Goal: Register for event/course

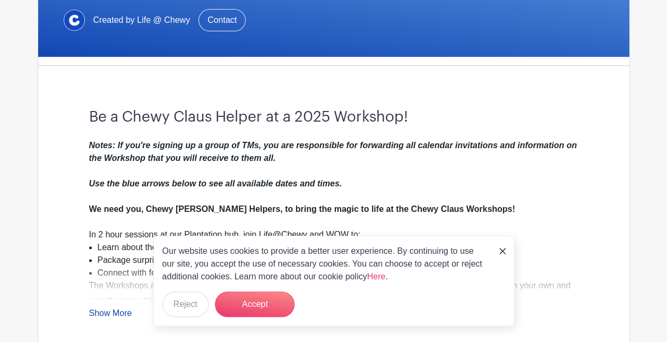
scroll to position [265, 0]
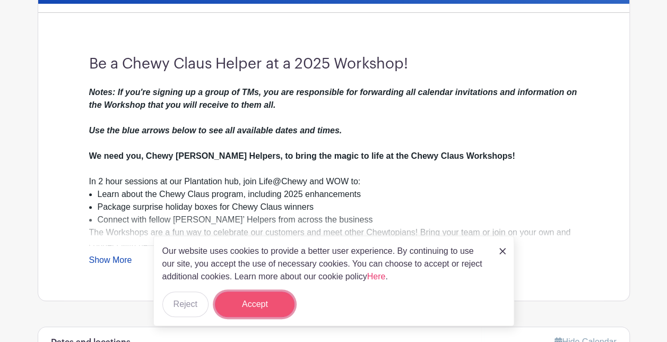
click at [269, 298] on button "Accept" at bounding box center [255, 303] width 80 height 25
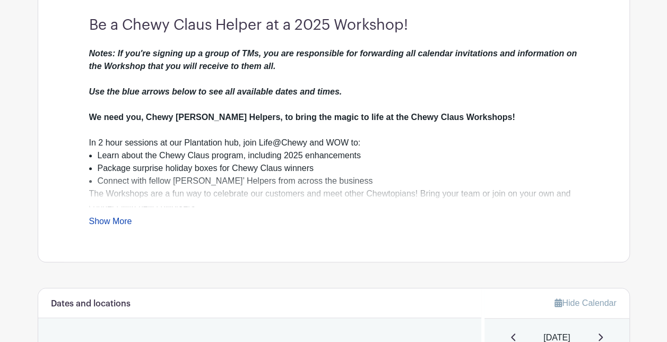
scroll to position [318, 0]
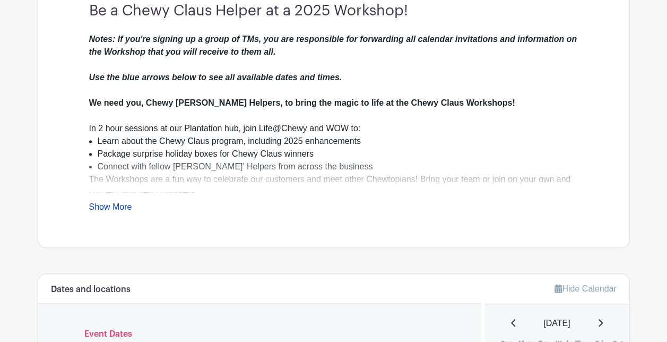
click at [119, 207] on link "Show More" at bounding box center [110, 208] width 43 height 13
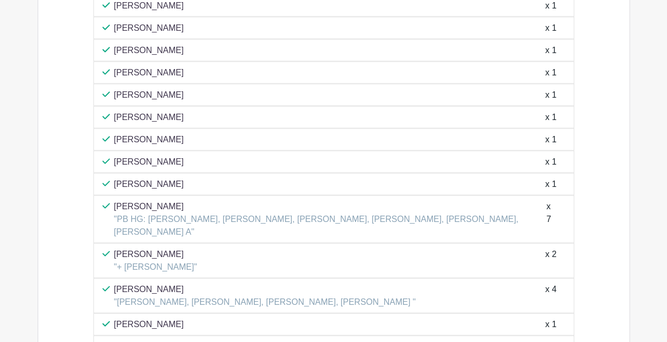
scroll to position [1009, 0]
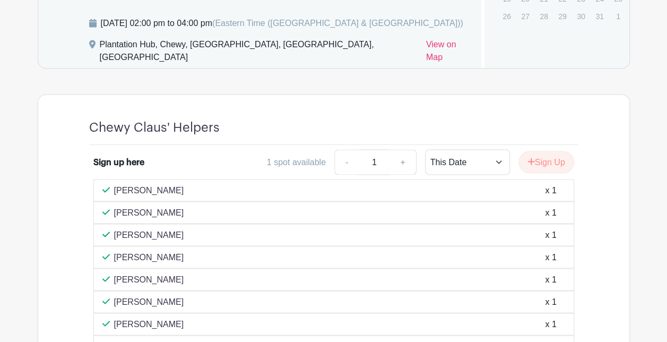
scroll to position [850, 0]
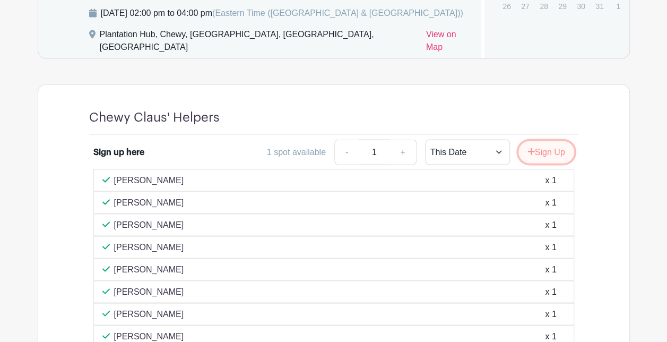
click at [557, 163] on button "Sign Up" at bounding box center [546, 152] width 56 height 22
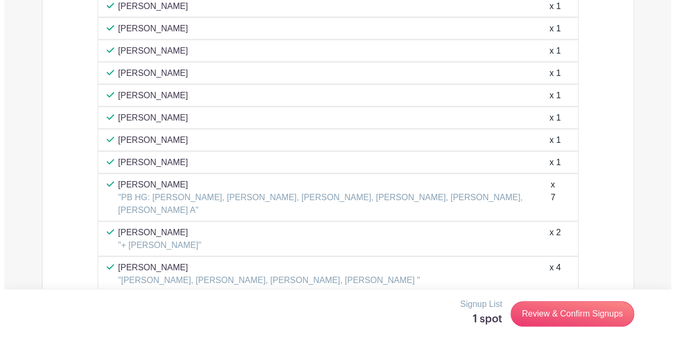
scroll to position [1062, 0]
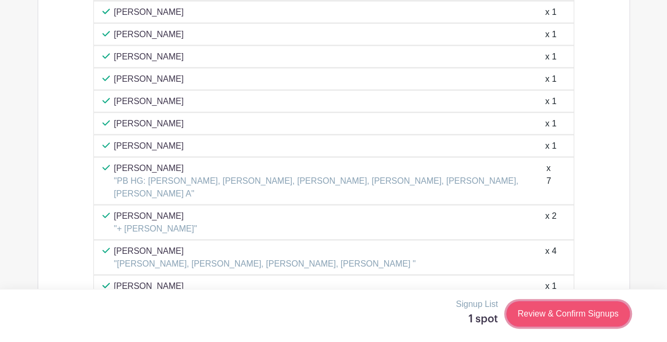
click at [579, 318] on link "Review & Confirm Signups" at bounding box center [567, 313] width 123 height 25
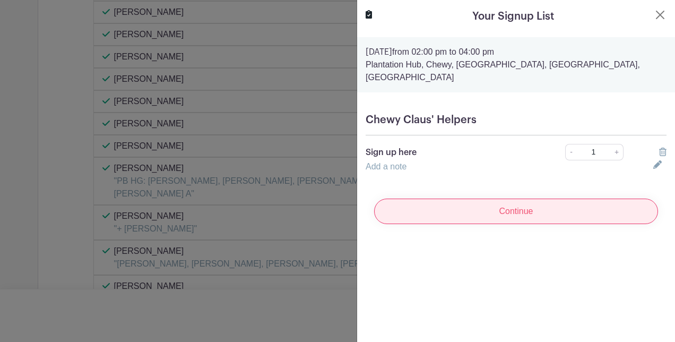
click at [551, 198] on input "Continue" at bounding box center [516, 210] width 284 height 25
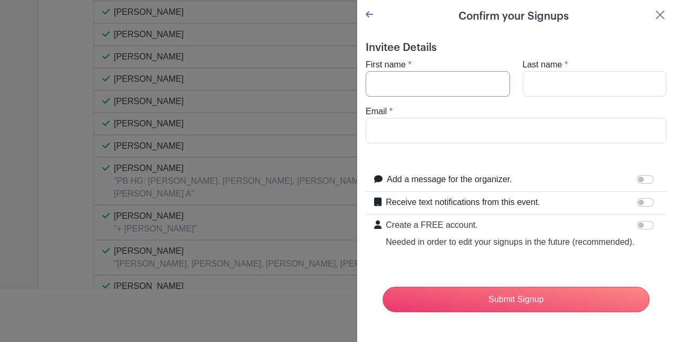
click at [428, 85] on input "First name" at bounding box center [437, 83] width 144 height 25
type input "Juan"
type input "Wills"
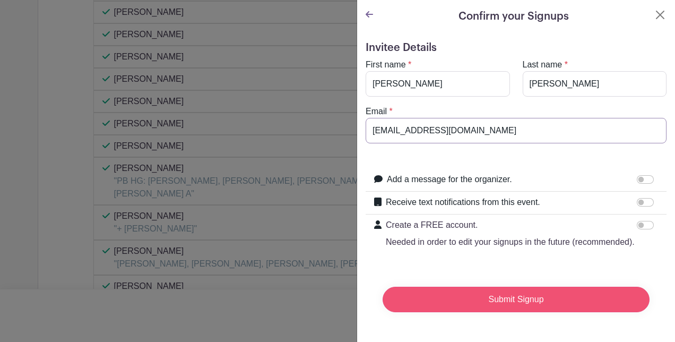
type input "jwills1@chewy.com"
click at [578, 311] on input "Submit Signup" at bounding box center [515, 298] width 267 height 25
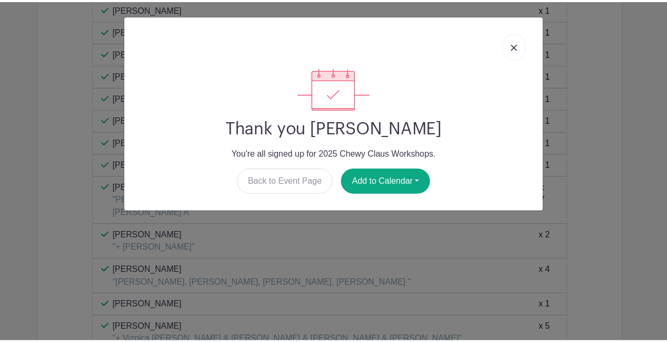
scroll to position [1081, 0]
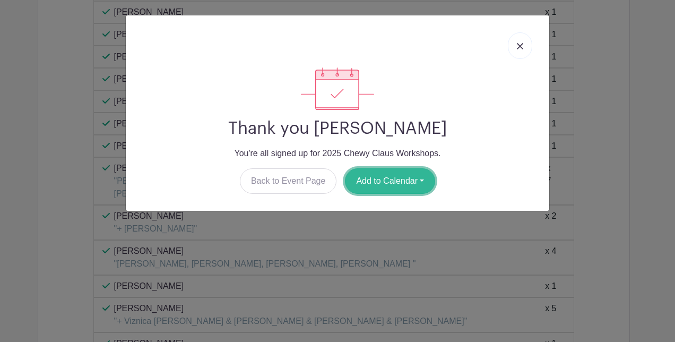
click at [420, 181] on button "Add to Calendar" at bounding box center [390, 180] width 90 height 25
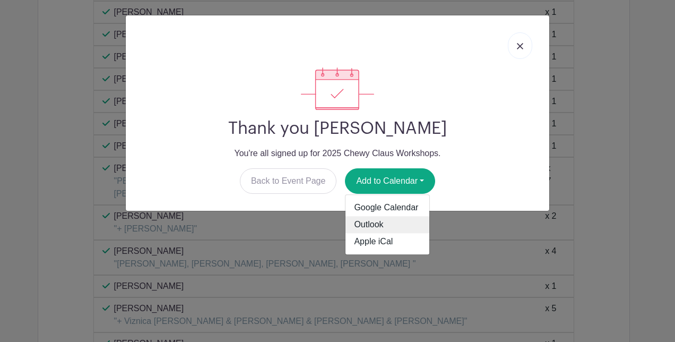
click at [402, 224] on link "Outlook" at bounding box center [387, 224] width 84 height 17
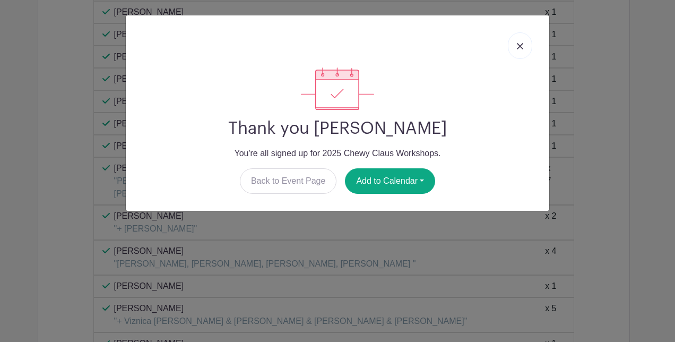
click at [518, 40] on link at bounding box center [520, 45] width 24 height 27
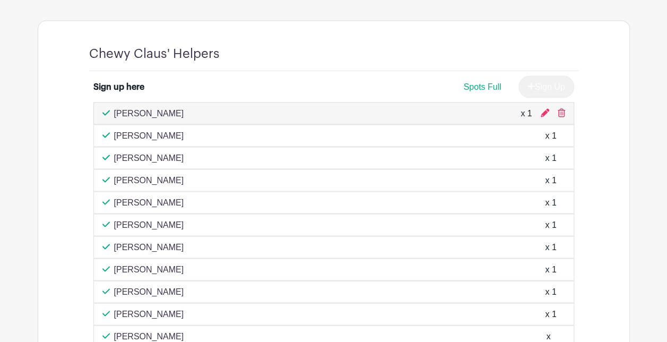
scroll to position [975, 0]
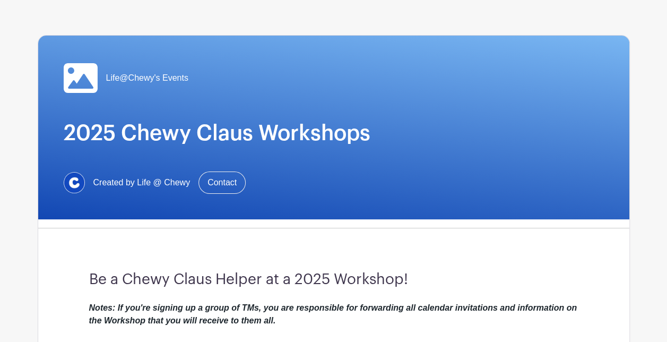
scroll to position [0, 0]
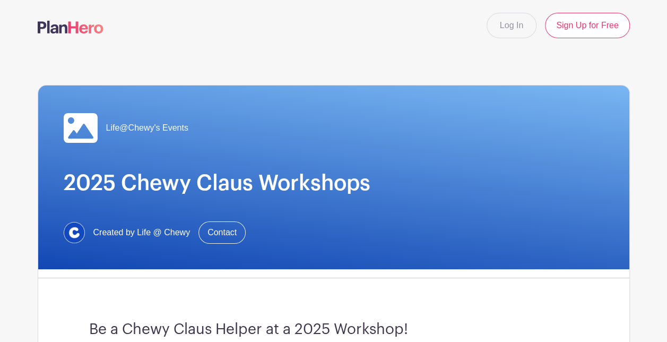
click at [13, 41] on nav "Log In Sign Up for Free" at bounding box center [333, 25] width 667 height 51
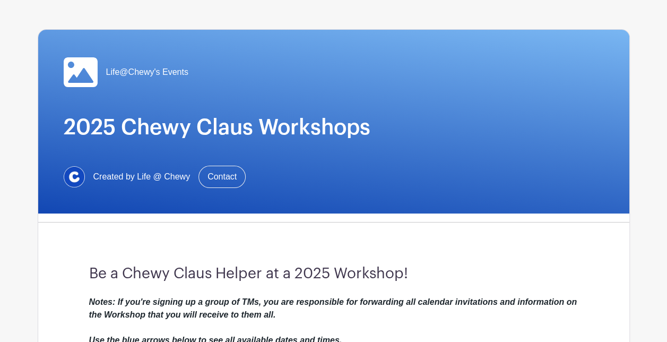
scroll to position [159, 0]
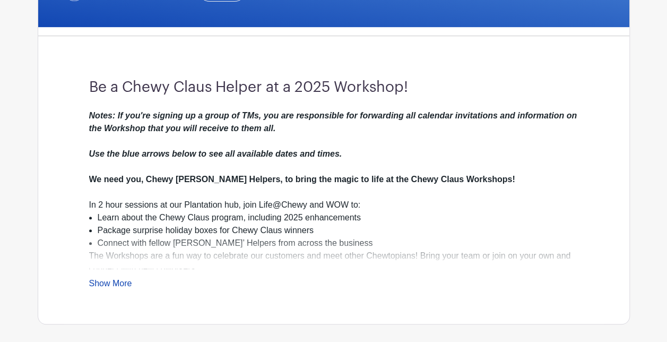
scroll to position [265, 0]
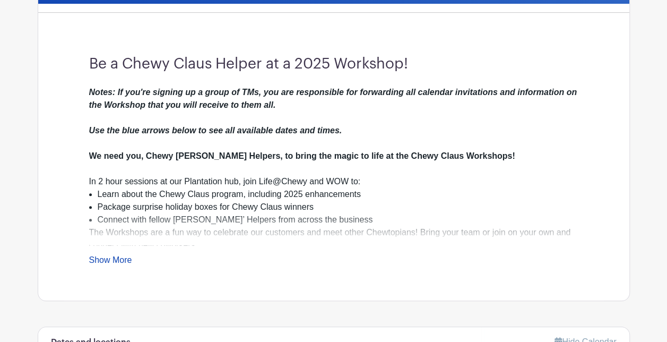
click at [118, 255] on link "Show More" at bounding box center [110, 261] width 43 height 13
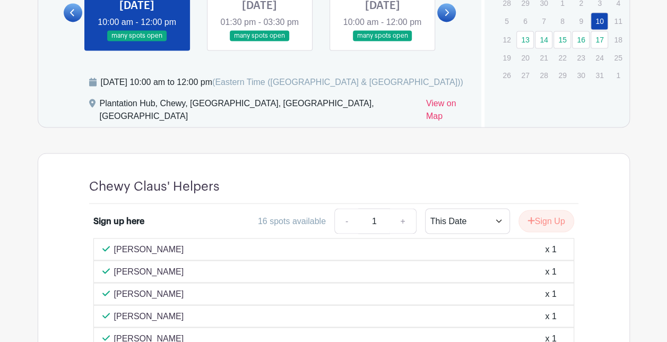
scroll to position [637, 0]
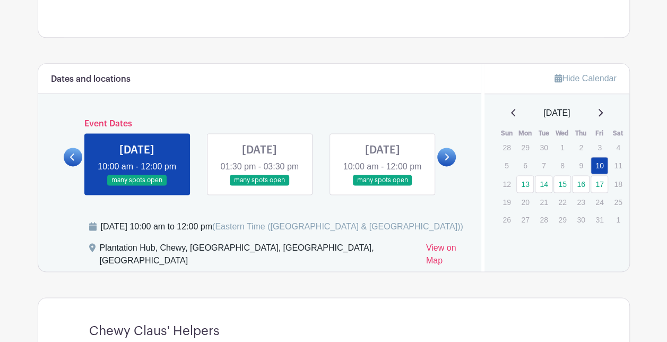
click at [444, 161] on icon at bounding box center [446, 157] width 5 height 8
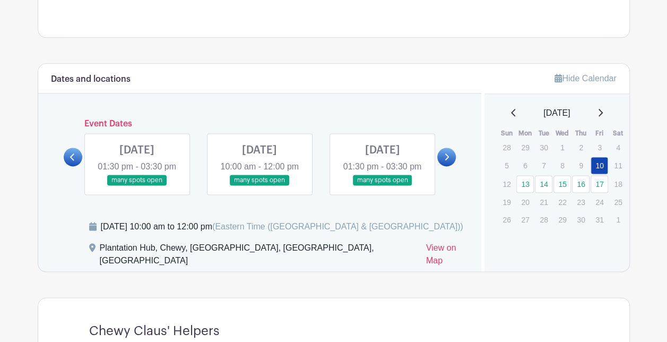
click at [77, 166] on link at bounding box center [73, 156] width 19 height 19
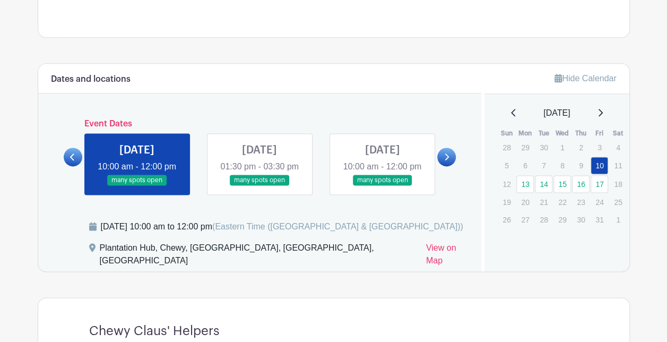
click at [259, 186] on link at bounding box center [259, 186] width 0 height 0
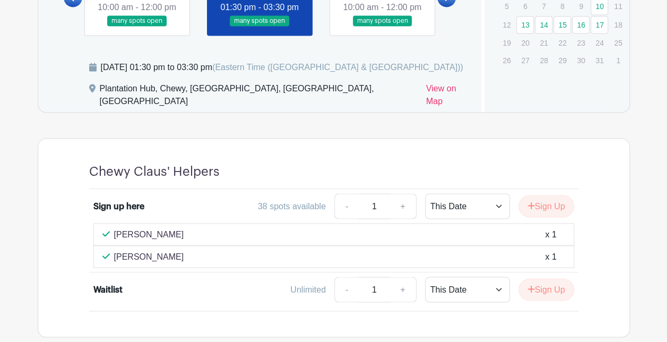
scroll to position [743, 0]
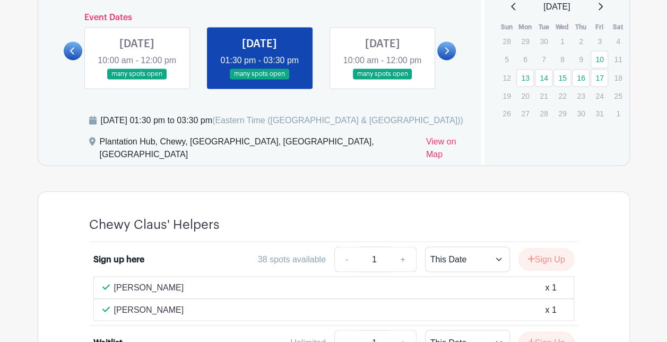
click at [382, 80] on link at bounding box center [382, 80] width 0 height 0
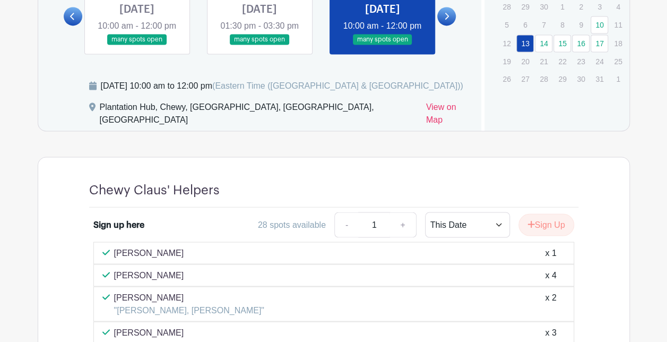
scroll to position [690, 0]
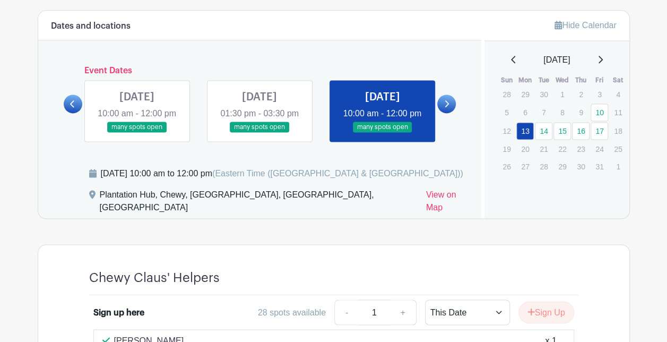
click at [446, 107] on icon at bounding box center [447, 103] width 4 height 7
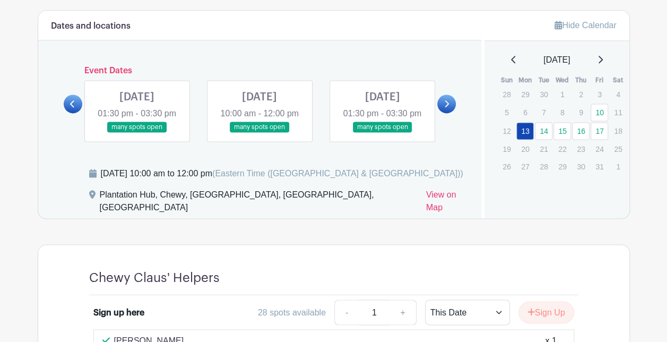
click at [137, 133] on link at bounding box center [137, 133] width 0 height 0
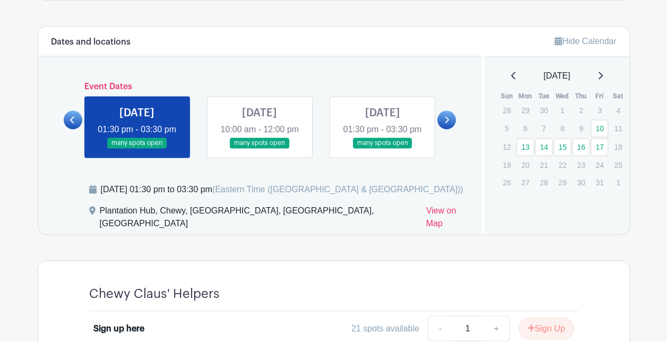
scroll to position [669, 0]
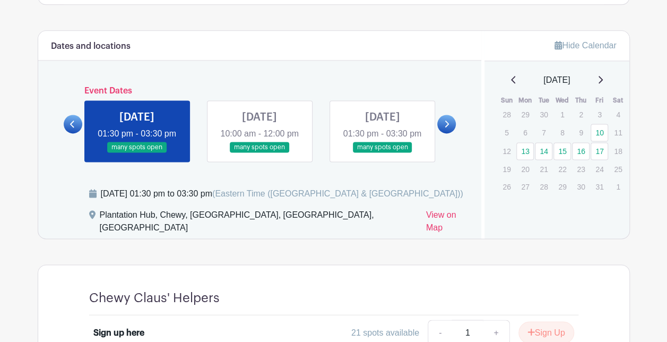
click at [440, 133] on link at bounding box center [446, 124] width 19 height 19
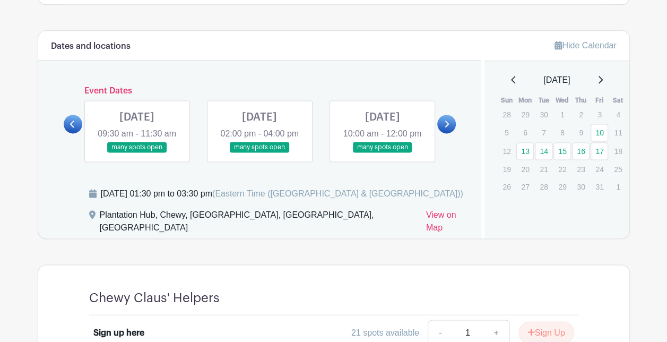
click at [72, 127] on icon at bounding box center [72, 123] width 4 height 7
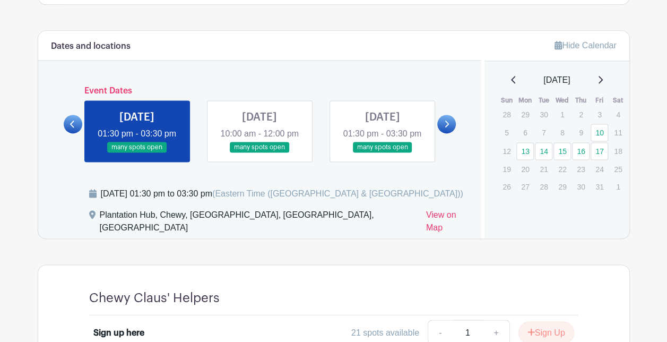
click at [259, 153] on link at bounding box center [259, 153] width 0 height 0
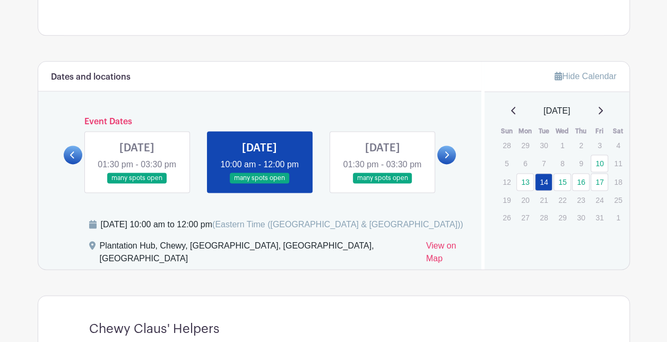
scroll to position [616, 0]
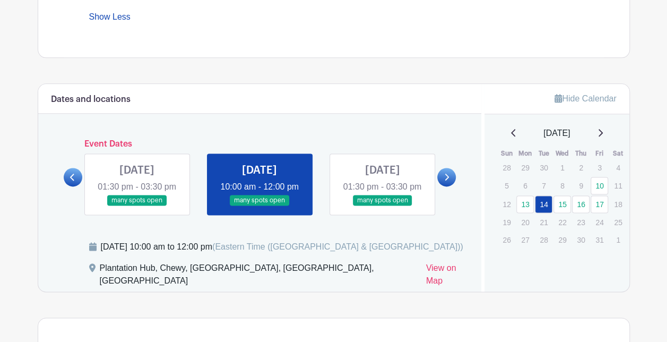
click at [382, 206] on link at bounding box center [382, 206] width 0 height 0
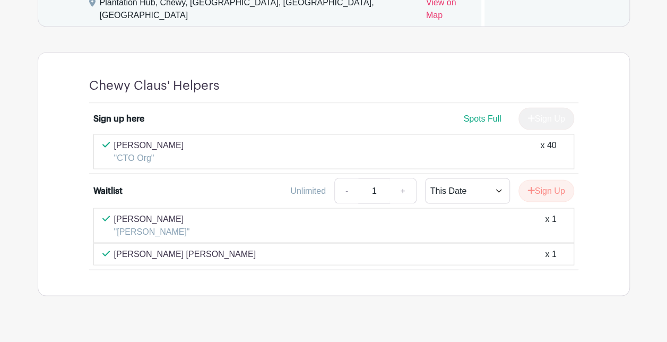
scroll to position [669, 0]
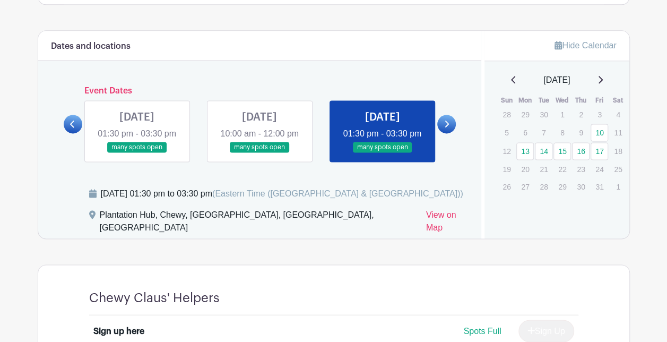
click at [442, 133] on link at bounding box center [446, 124] width 19 height 19
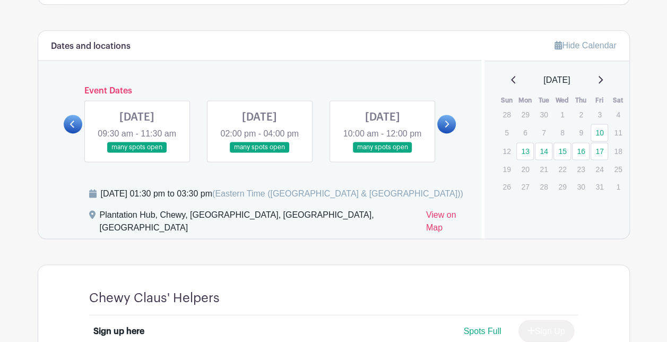
click at [137, 153] on link at bounding box center [137, 153] width 0 height 0
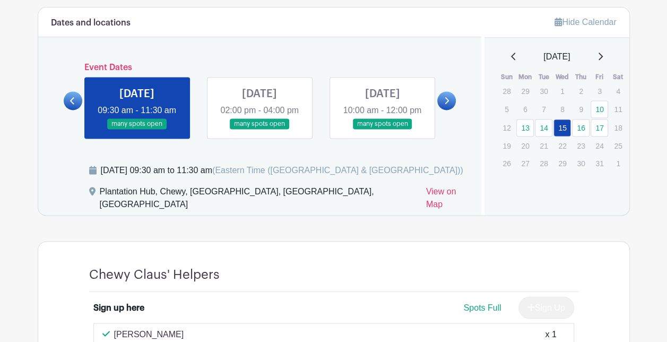
scroll to position [629, 0]
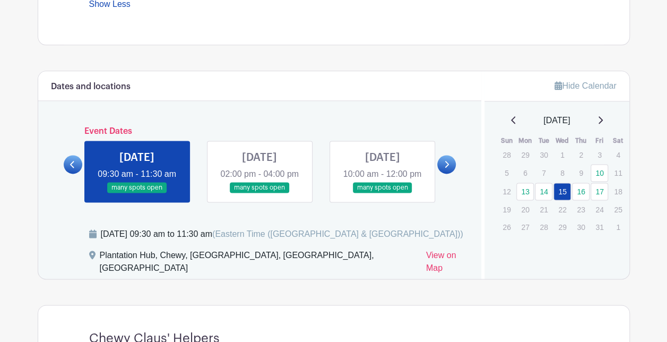
click at [259, 193] on link at bounding box center [259, 193] width 0 height 0
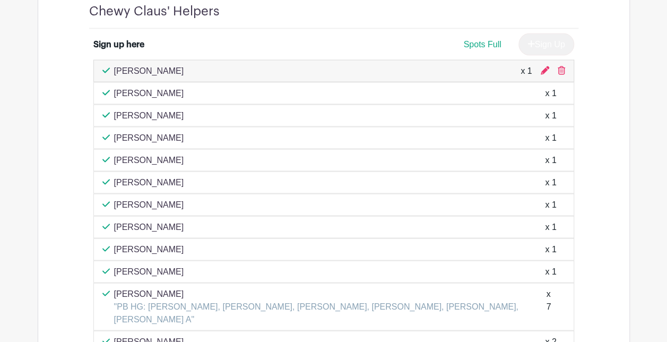
scroll to position [922, 0]
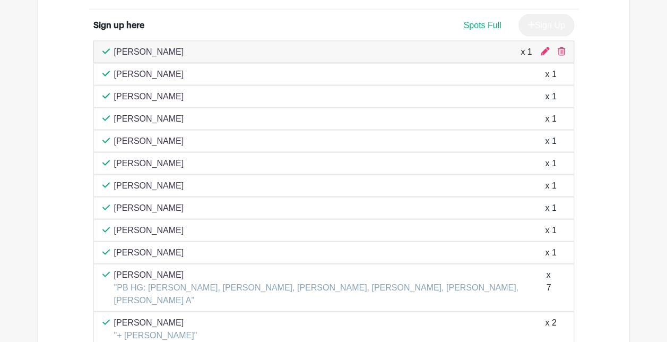
scroll to position [710, 0]
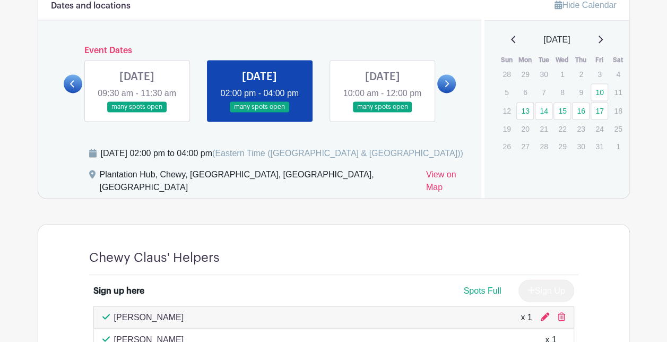
click at [15, 147] on main "Log In Sign Up for Free Life@Chewy's Events [STREET_ADDRESS] Workshops Created …" at bounding box center [333, 110] width 667 height 1641
click at [452, 93] on link at bounding box center [446, 83] width 19 height 19
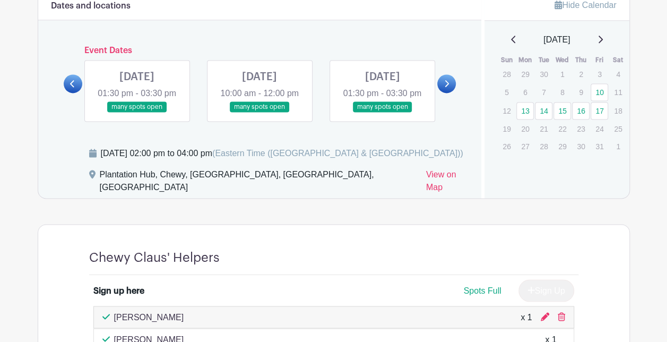
click at [451, 93] on link at bounding box center [446, 83] width 19 height 19
click at [442, 93] on link at bounding box center [446, 83] width 19 height 19
